Goal: Register for event/course

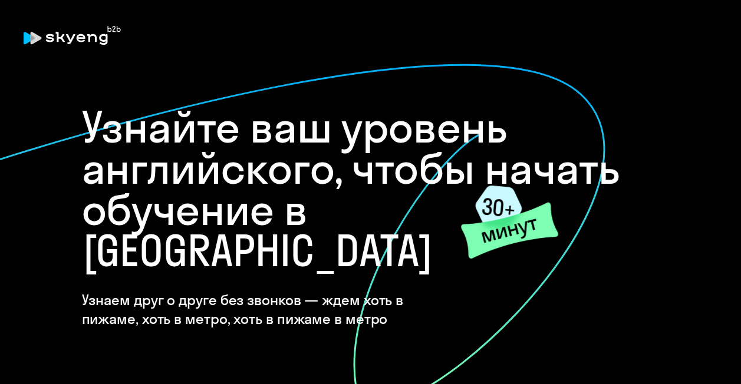
click at [476, 264] on div "Узнайте ваш уровень английского, чтобы начать обучение в [GEOGRAPHIC_DATA] Узна…" at bounding box center [371, 218] width 578 height 222
click at [487, 233] on icon at bounding box center [509, 231] width 97 height 56
click at [500, 200] on icon at bounding box center [498, 207] width 47 height 43
click at [506, 153] on font "Узнайте ваш уровень английского, чтобы начать обучение в [GEOGRAPHIC_DATA]" at bounding box center [351, 188] width 539 height 177
click at [309, 291] on h4 "Узнаем друг о друге без звонков — ждем хоть в пижаме, хоть в метро, хоть в пижа…" at bounding box center [272, 310] width 380 height 38
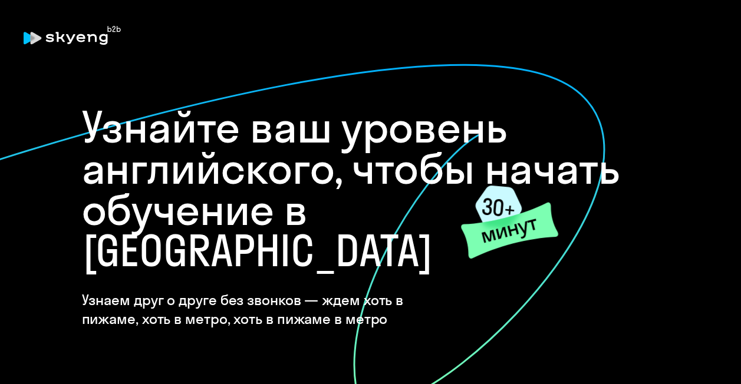
click at [364, 189] on font "Узнайте ваш уровень английского, чтобы начать обучение в [GEOGRAPHIC_DATA]" at bounding box center [351, 188] width 539 height 177
click at [503, 207] on icon at bounding box center [498, 207] width 47 height 43
click at [163, 139] on font "Узнайте ваш уровень английского, чтобы начать обучение в [GEOGRAPHIC_DATA]" at bounding box center [351, 188] width 539 height 177
click at [197, 291] on h4 "Узнаем друг о друге без звонков — ждем хоть в пижаме, хоть в метро, хоть в пижа…" at bounding box center [272, 310] width 380 height 38
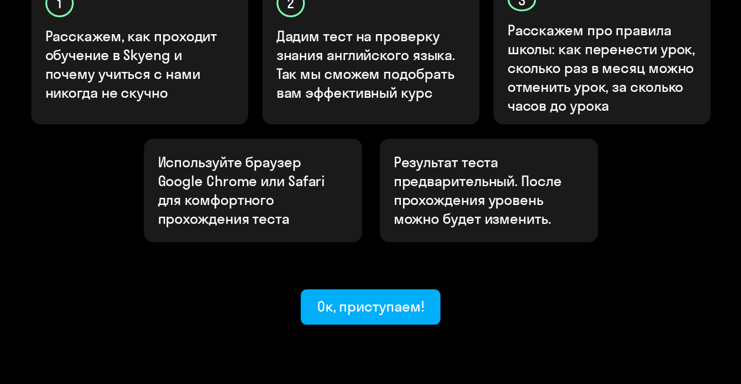
scroll to position [467, 0]
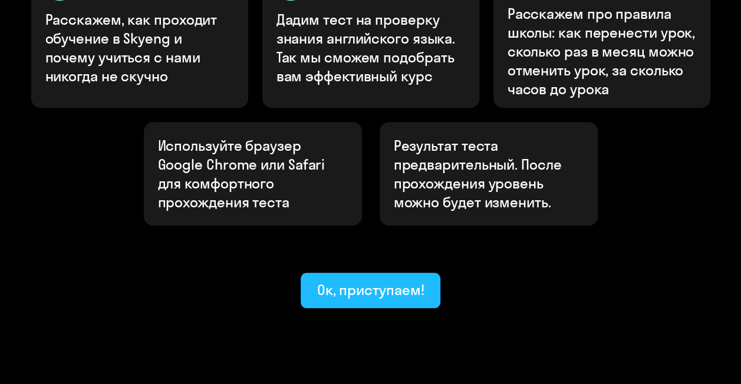
click at [402, 281] on div "Ок, приступаем!" at bounding box center [370, 290] width 107 height 19
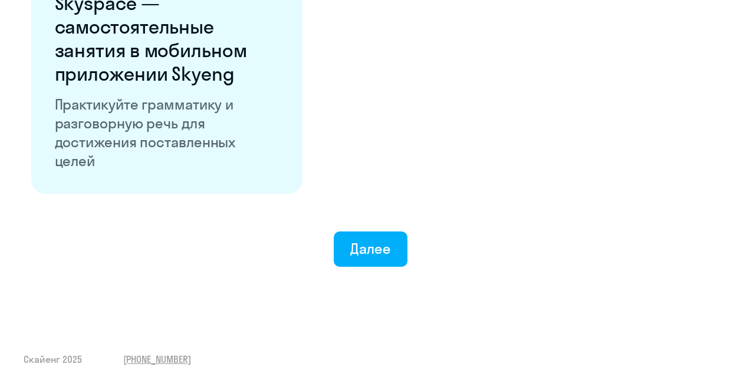
scroll to position [2348, 0]
click at [374, 244] on div "Далее" at bounding box center [370, 248] width 41 height 19
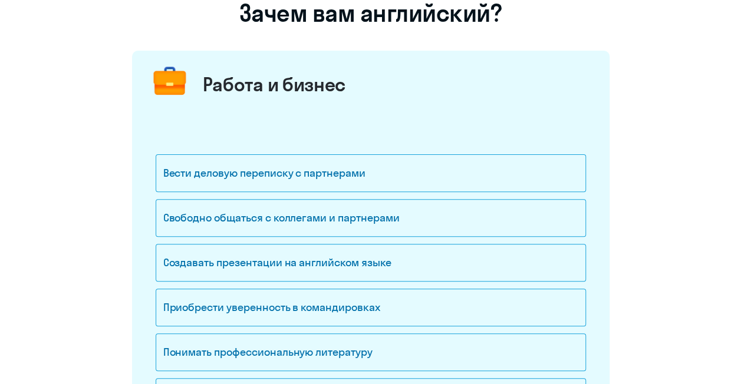
scroll to position [118, 0]
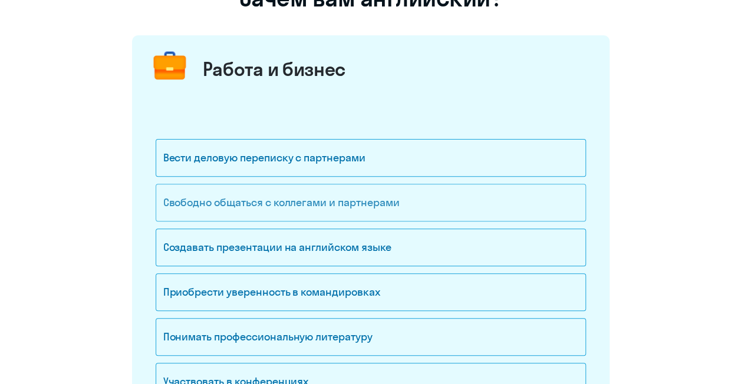
click at [389, 207] on div "Свободно общаться с коллегами и партнерами" at bounding box center [371, 203] width 430 height 38
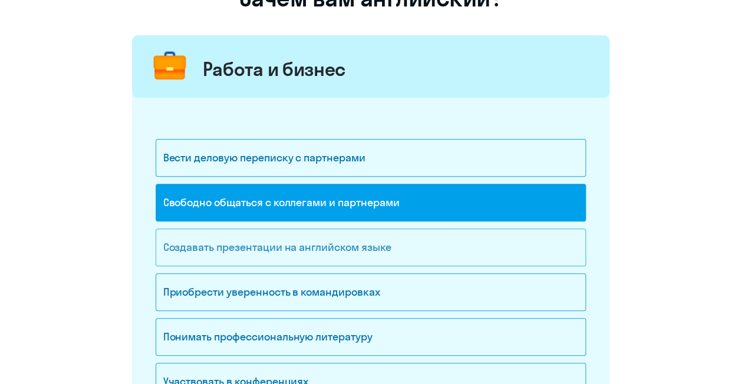
click at [391, 240] on div "Создавать презентации на английском языке" at bounding box center [371, 248] width 430 height 38
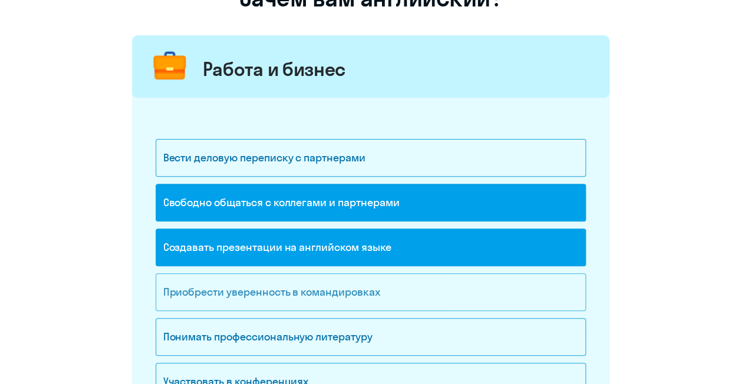
click at [404, 286] on div "Приобрести уверенность в командировках" at bounding box center [371, 293] width 430 height 38
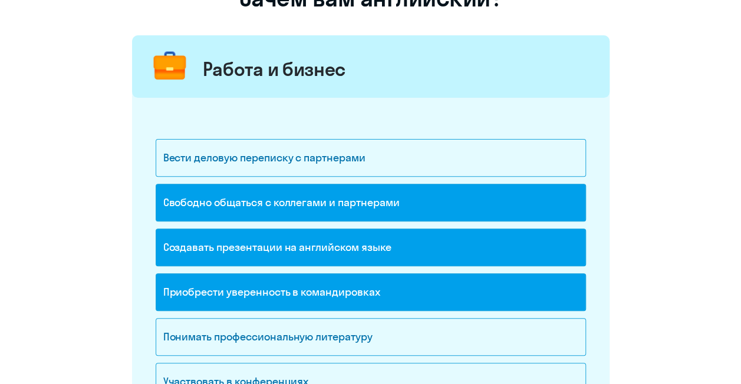
scroll to position [177, 0]
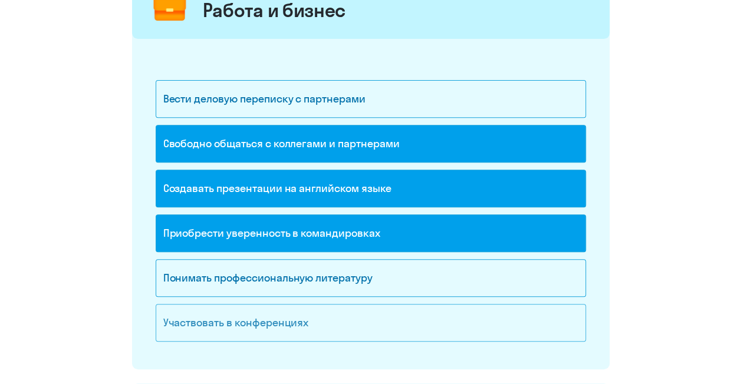
click at [301, 329] on div "Участвовать в конференциях" at bounding box center [371, 323] width 430 height 38
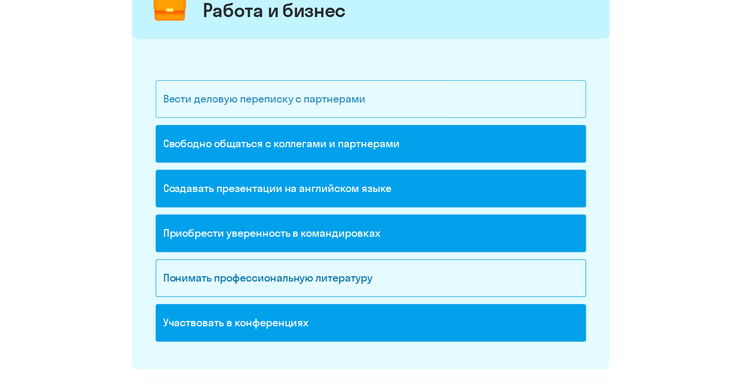
click at [309, 116] on div "Вести деловую переписку с партнерами" at bounding box center [371, 99] width 430 height 38
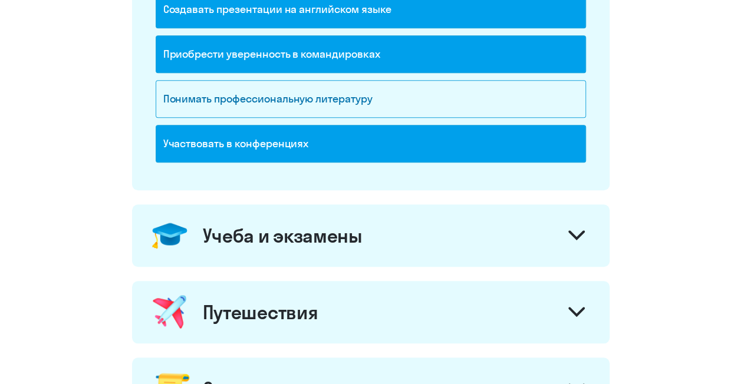
scroll to position [443, 0]
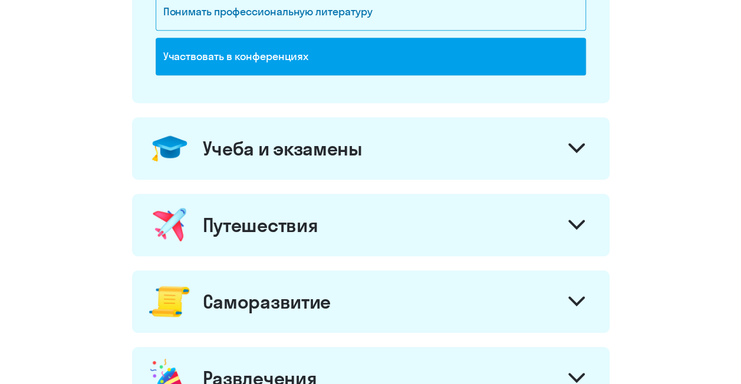
click at [573, 231] on div at bounding box center [576, 226] width 28 height 28
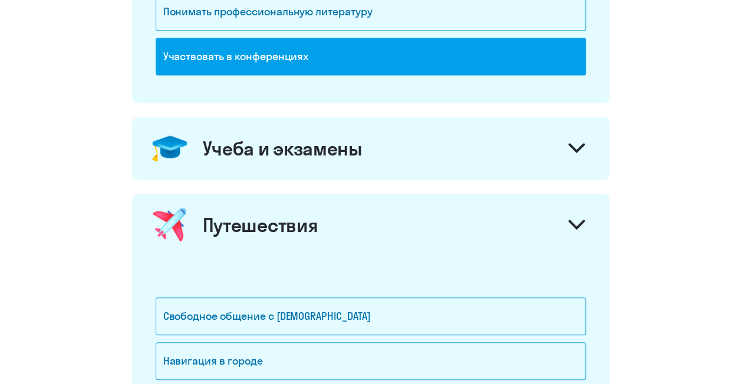
scroll to position [561, 0]
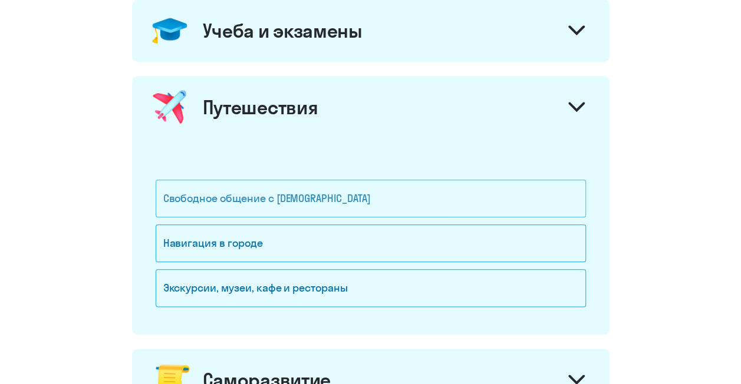
click at [363, 197] on div "Свободное общение с [DEMOGRAPHIC_DATA]" at bounding box center [371, 199] width 430 height 38
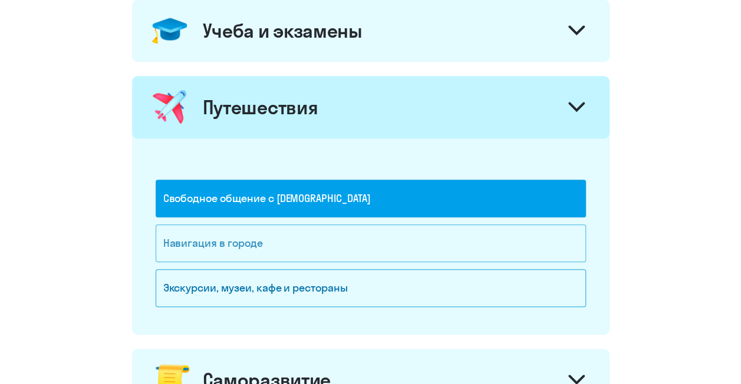
click at [370, 236] on div "Навигация в городе" at bounding box center [371, 244] width 430 height 38
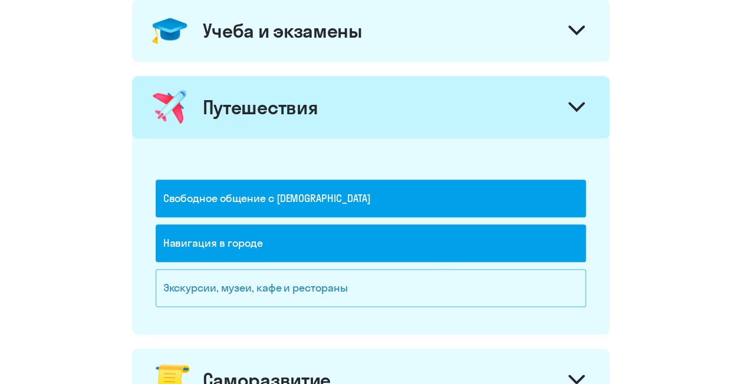
click at [491, 281] on div "Экскурсии, музеи, кафе и рестораны" at bounding box center [371, 288] width 430 height 38
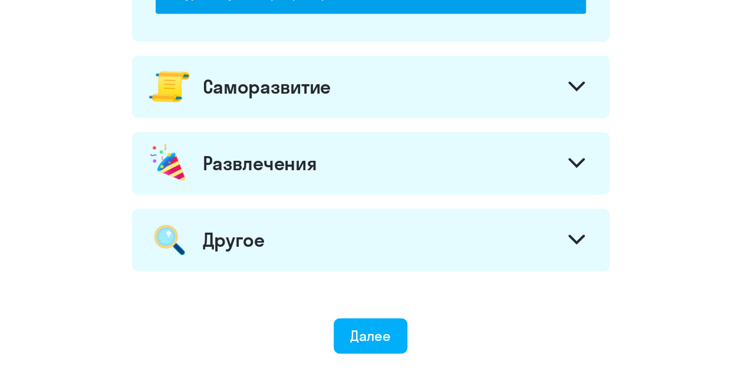
scroll to position [856, 0]
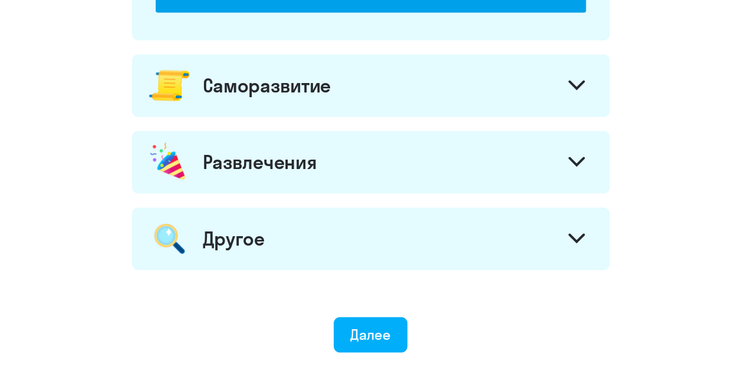
click at [574, 67] on div "Саморазвитие" at bounding box center [370, 85] width 477 height 62
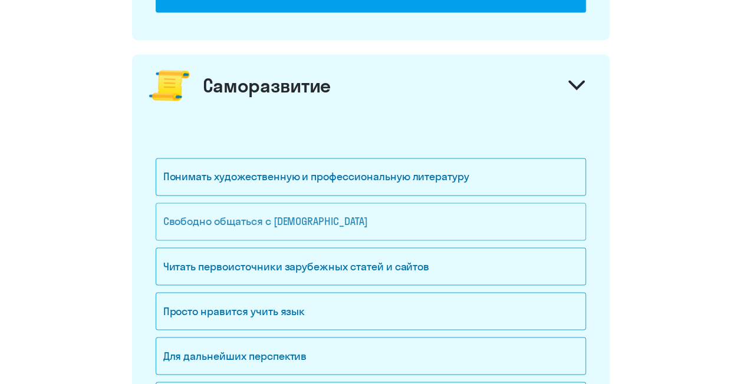
click at [422, 235] on div "Свободно общаться с [DEMOGRAPHIC_DATA]" at bounding box center [371, 222] width 430 height 38
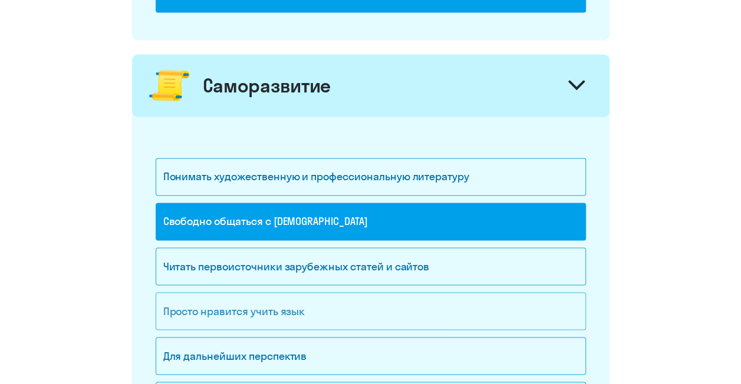
click at [372, 301] on div "Просто нравится учить язык" at bounding box center [371, 311] width 430 height 38
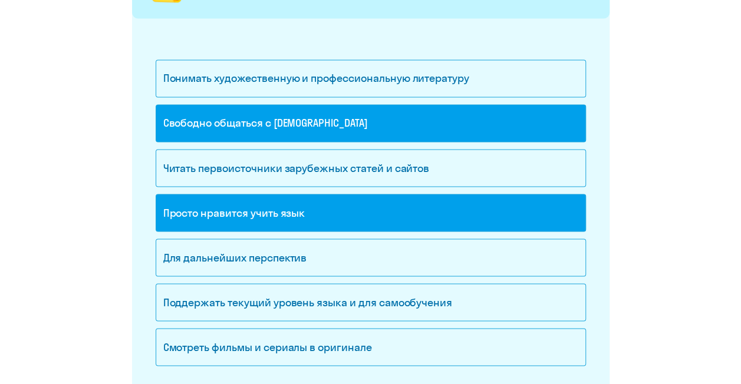
scroll to position [974, 0]
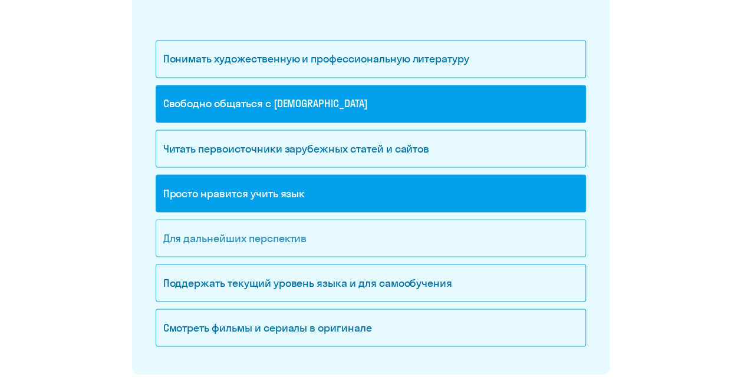
click at [381, 220] on div "Для дальнейших перспектив" at bounding box center [371, 238] width 430 height 38
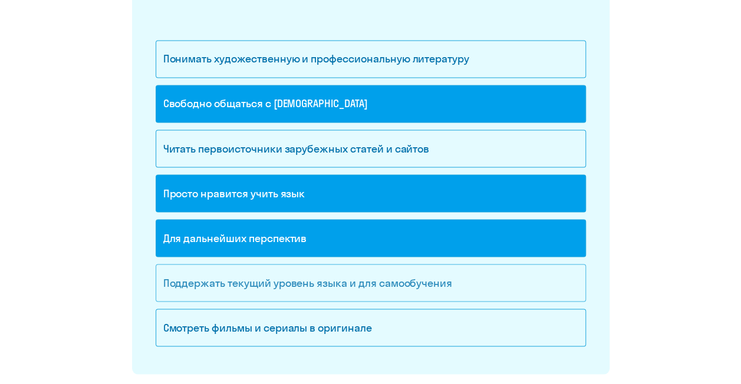
scroll to position [1151, 0]
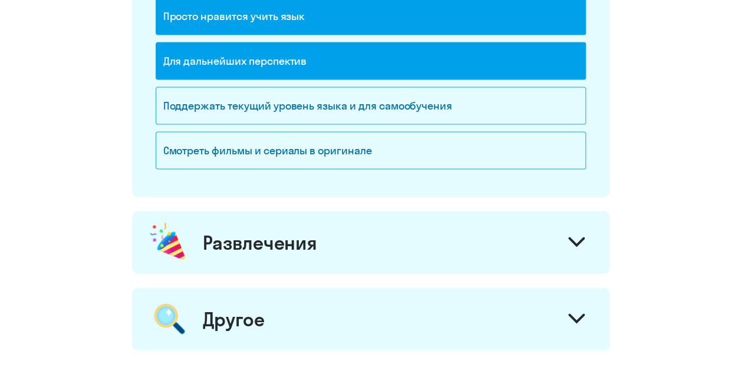
click at [564, 248] on div at bounding box center [576, 244] width 28 height 28
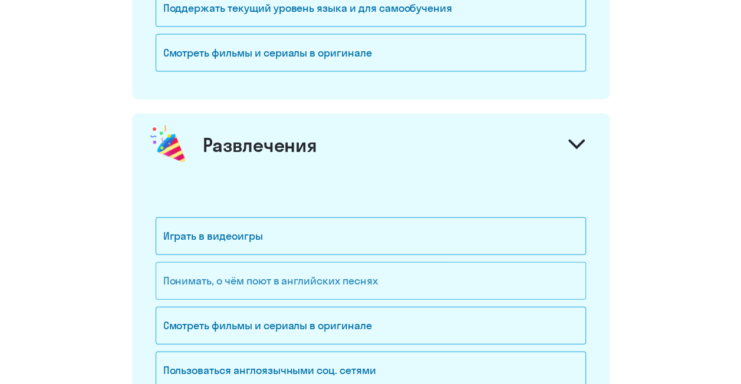
scroll to position [1327, 0]
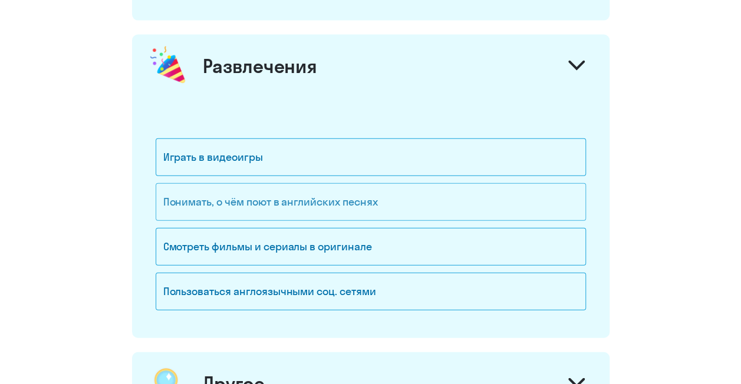
click at [384, 200] on div "Понимать, о чём поют в английских песнях" at bounding box center [371, 202] width 430 height 38
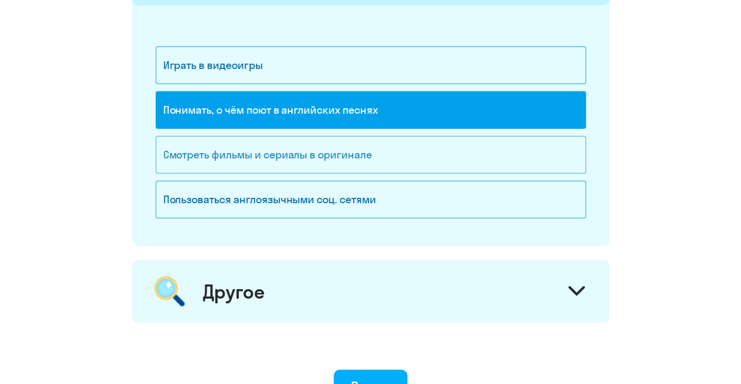
scroll to position [1504, 0]
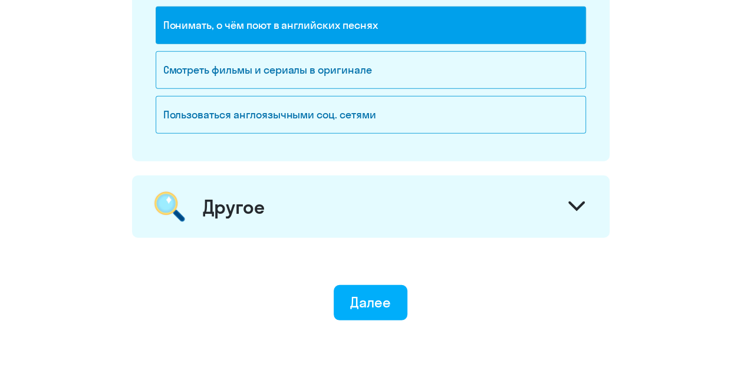
click at [492, 217] on div "Другое" at bounding box center [370, 207] width 477 height 62
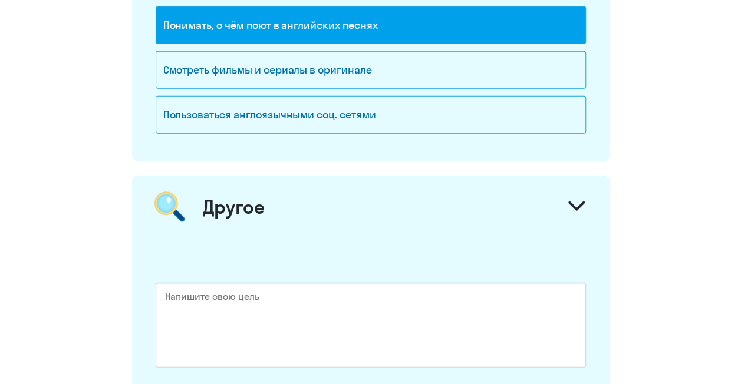
click at [492, 217] on div "Другое" at bounding box center [370, 207] width 477 height 62
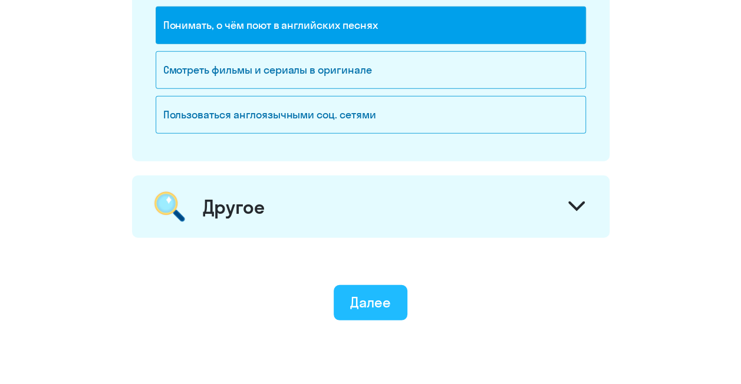
click at [382, 307] on button "Далее" at bounding box center [371, 302] width 74 height 35
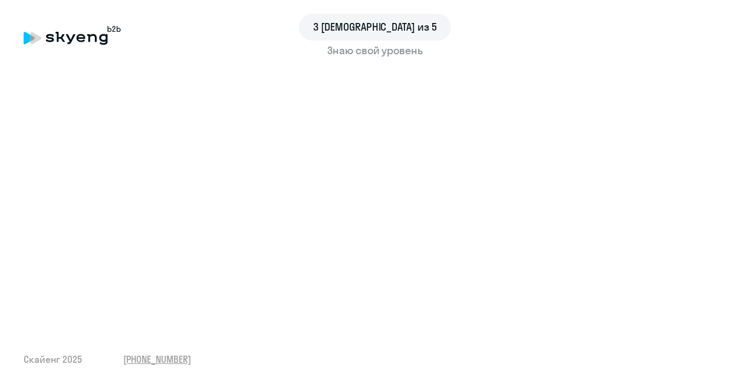
drag, startPoint x: 231, startPoint y: 317, endPoint x: 199, endPoint y: 323, distance: 32.5
click at [199, 323] on div "3 шаг из 5 Знаю свой уровень Скайенг 2025 [PHONE_NUMBER]" at bounding box center [375, 192] width 750 height 384
